Goal: Transaction & Acquisition: Subscribe to service/newsletter

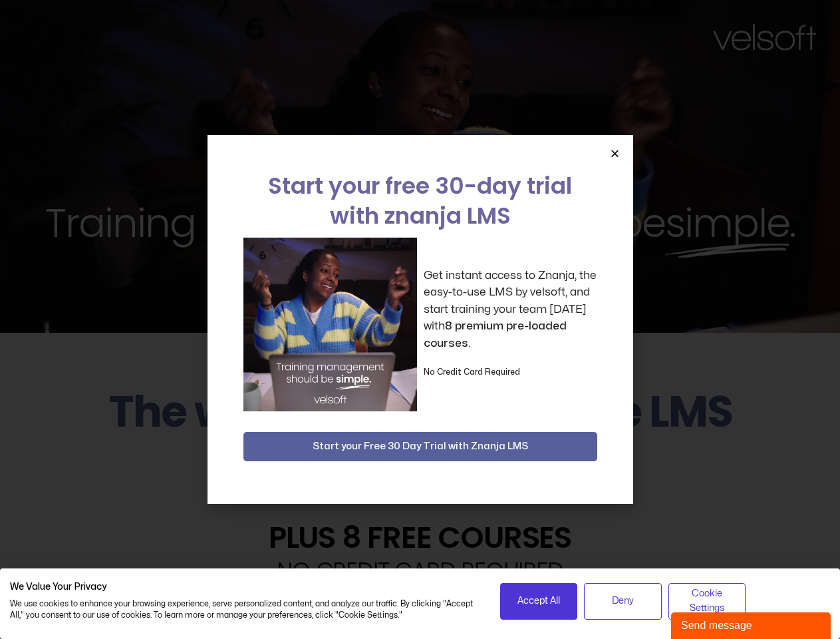
click at [420, 319] on div "Get instant access to Znanja, the easy-to-use LMS by velsoft, and start trainin…" at bounding box center [421, 325] width 354 height 174
click at [539, 601] on span "Accept All" at bounding box center [539, 601] width 43 height 15
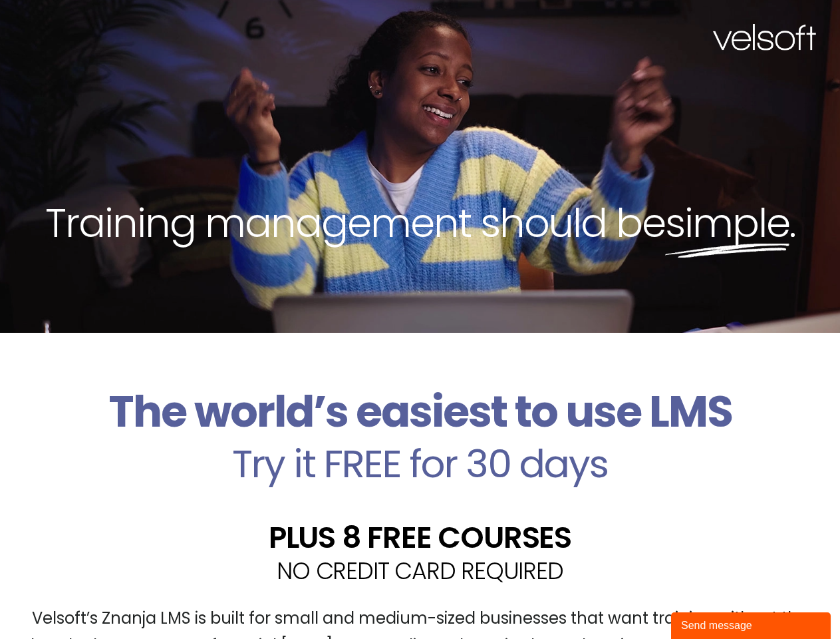
click at [623, 601] on div "Velsoft’s Znanja LMS is built for small and medium-sized businesses that want t…" at bounding box center [420, 637] width 820 height 97
click at [707, 601] on div "Velsoft’s Znanja LMS is built for small and medium-sized businesses that want t…" at bounding box center [420, 637] width 820 height 97
click at [420, 319] on div "Training management should be simple ." at bounding box center [420, 166] width 840 height 333
click at [615, 153] on div "Training management should be simple ." at bounding box center [420, 166] width 840 height 333
click at [421, 446] on h2 "Try it FREE for 30 days" at bounding box center [420, 463] width 820 height 39
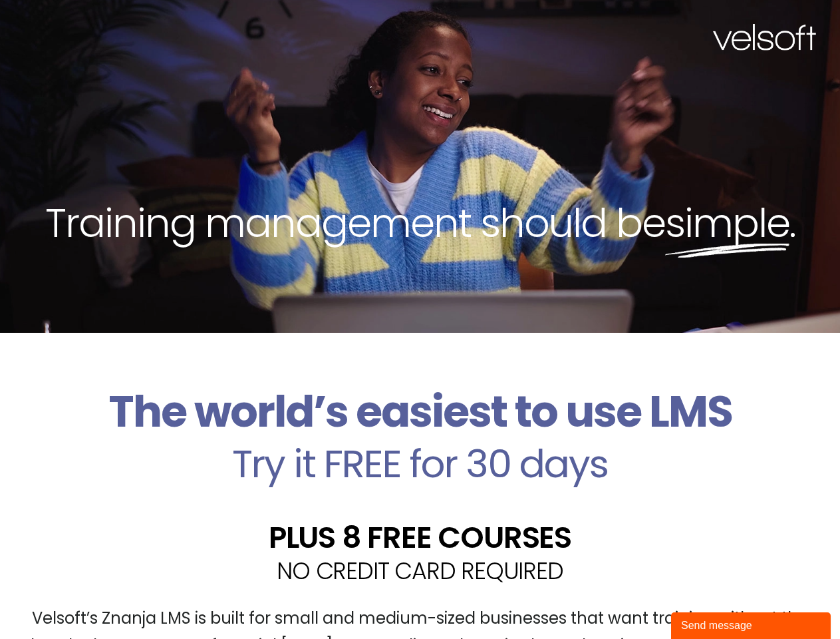
click at [751, 625] on div "Send message" at bounding box center [751, 626] width 140 height 16
